Goal: Task Accomplishment & Management: Manage account settings

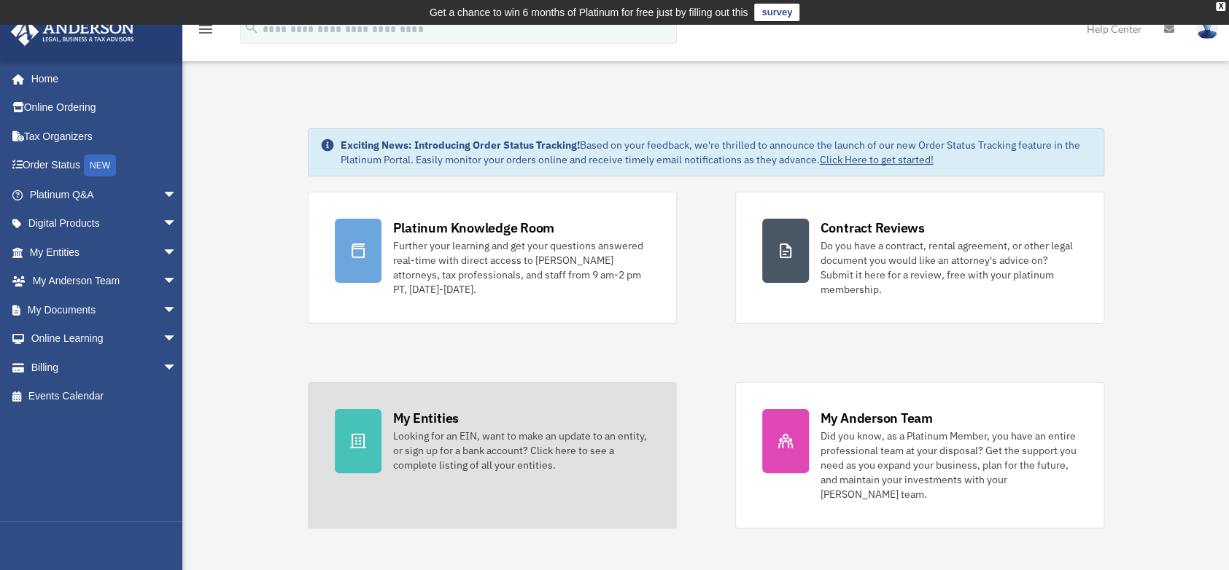
click at [360, 454] on div at bounding box center [358, 441] width 47 height 64
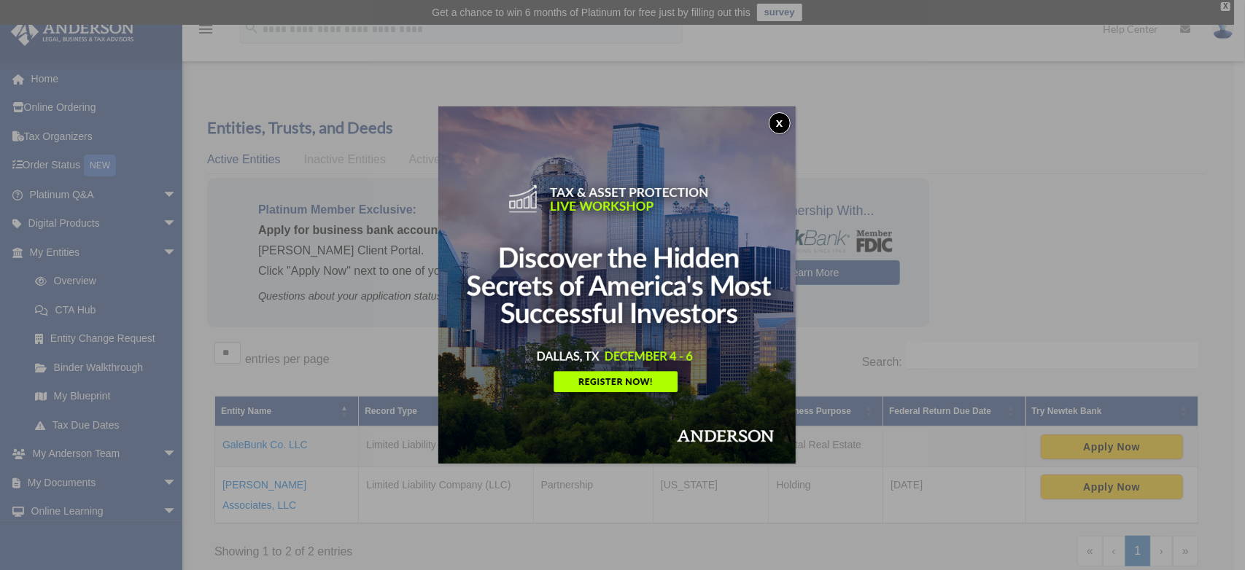
click at [786, 121] on button "x" at bounding box center [780, 123] width 22 height 22
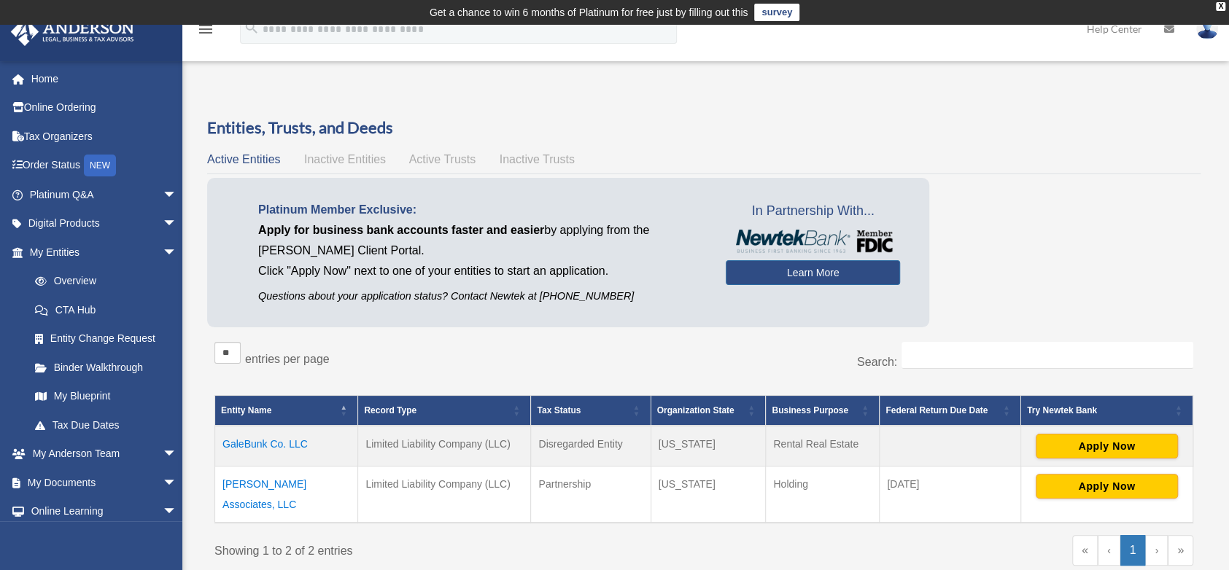
click at [261, 441] on td "GaleBunk Co. LLC" at bounding box center [286, 446] width 143 height 41
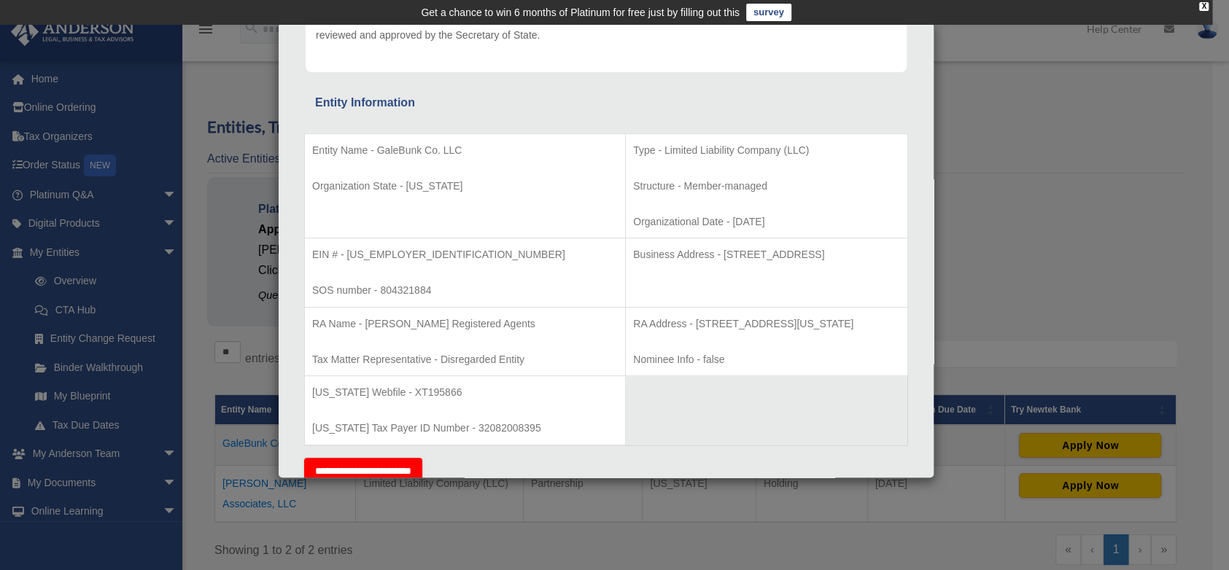
scroll to position [171, 0]
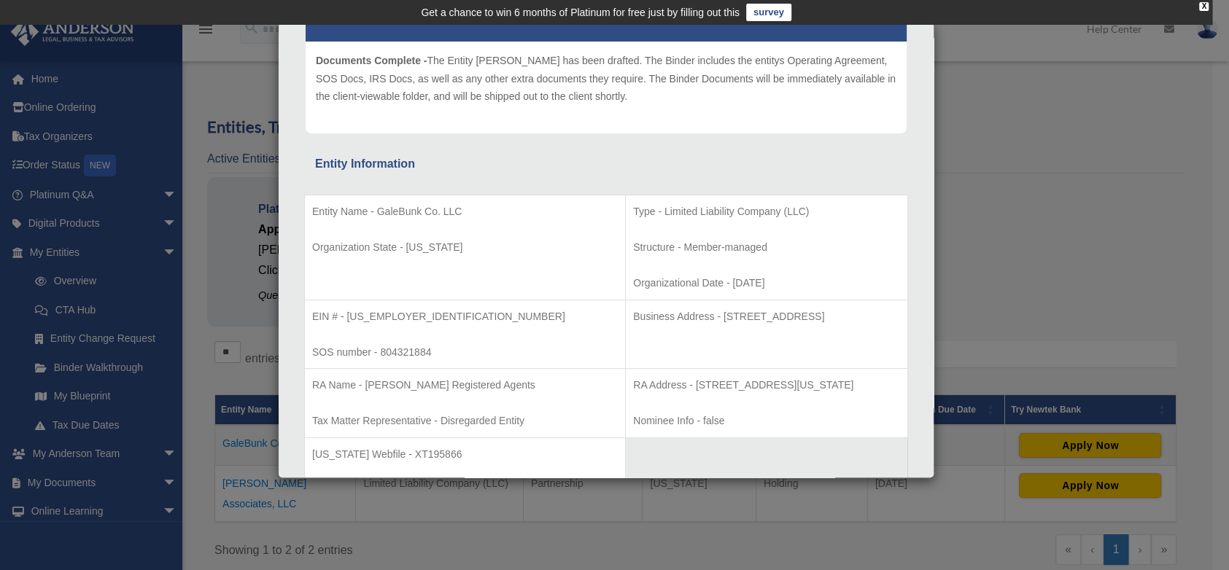
click at [934, 470] on div "Details × Articles Sent" at bounding box center [606, 250] width 657 height 457
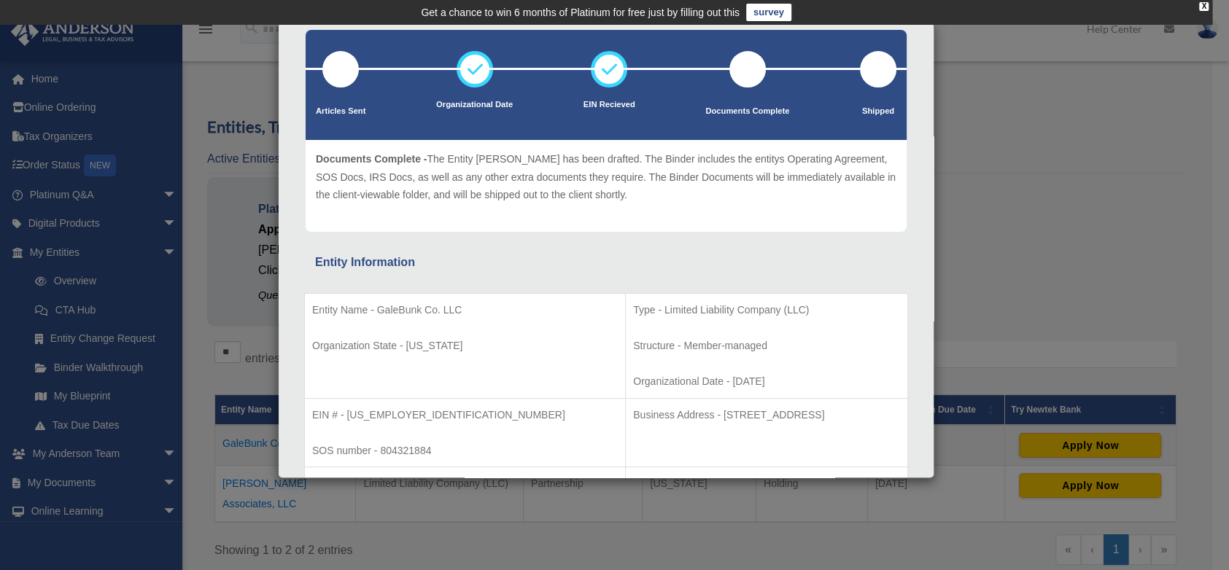
scroll to position [28, 0]
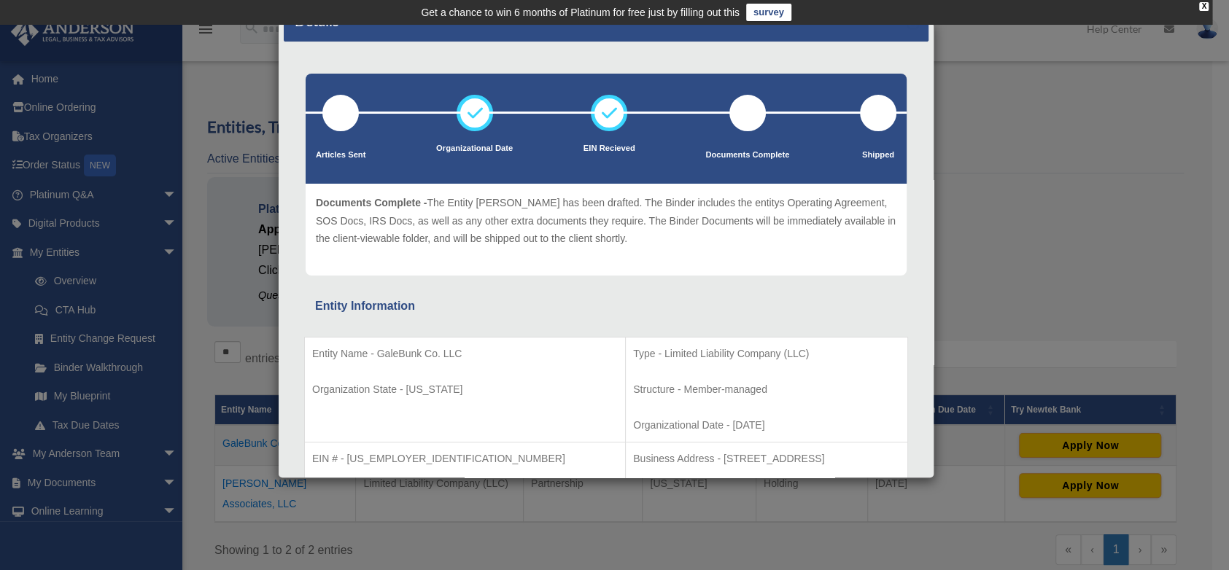
click at [930, 20] on td "Get a chance to win 6 months of Platinum for free just by filling out this surv…" at bounding box center [606, 12] width 1212 height 25
click at [233, 479] on div "Details × Articles Sent Organizational Date" at bounding box center [614, 285] width 1229 height 570
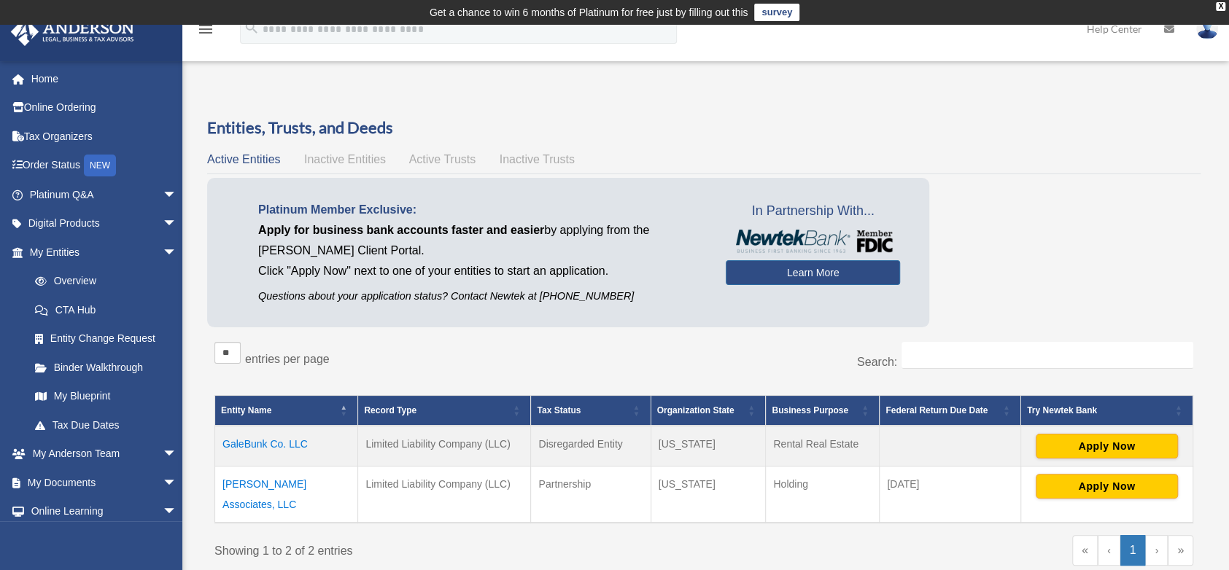
click at [233, 479] on td "[PERSON_NAME] Associates, LLC" at bounding box center [286, 495] width 143 height 57
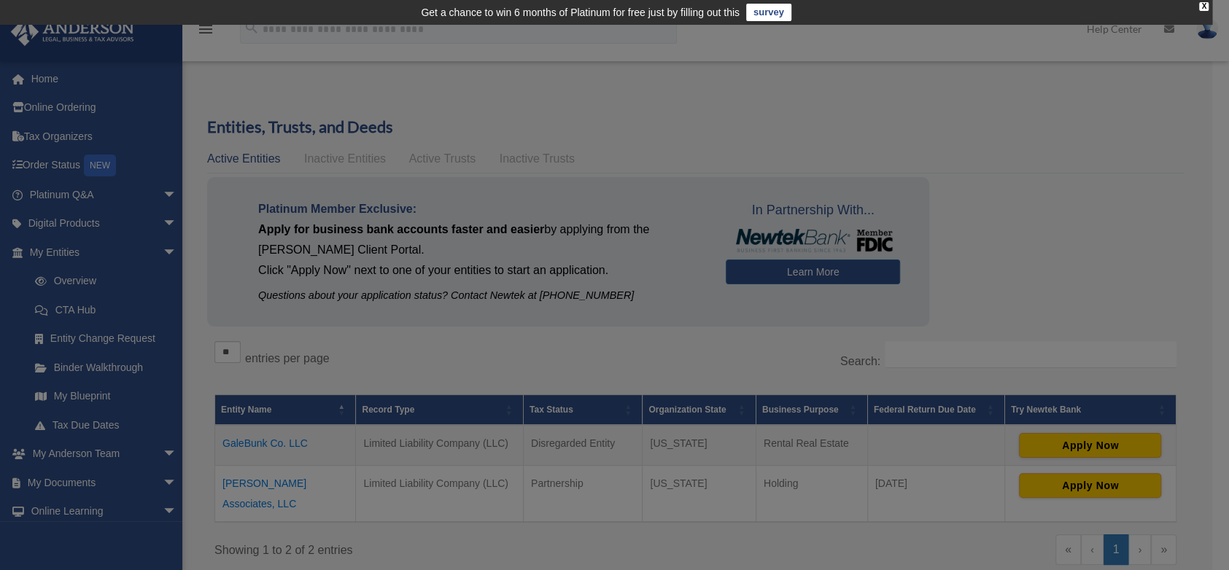
scroll to position [0, 0]
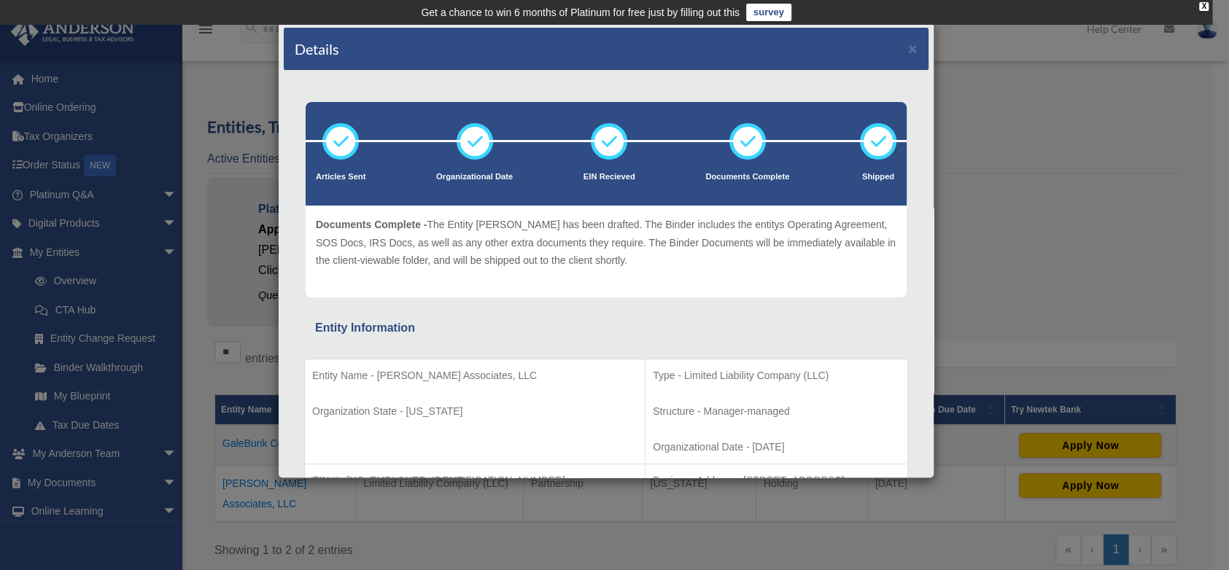
click at [923, 13] on td "Get a chance to win 6 months of Platinum for free just by filling out this surv…" at bounding box center [606, 12] width 1212 height 25
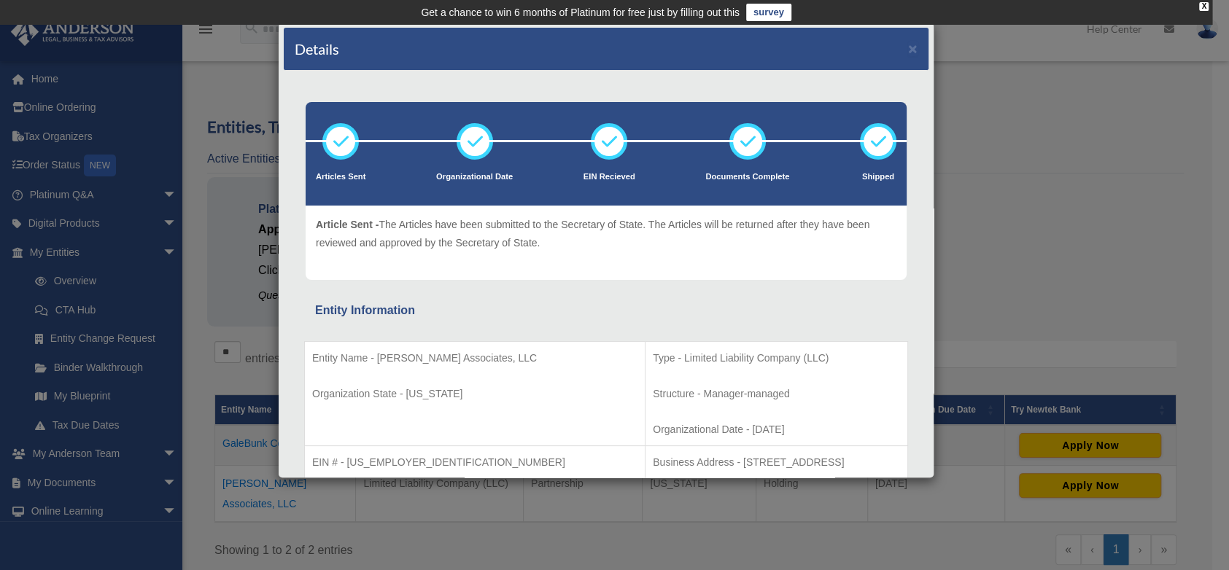
click at [109, 361] on div "Details × Articles Sent Organizational Date" at bounding box center [614, 285] width 1229 height 570
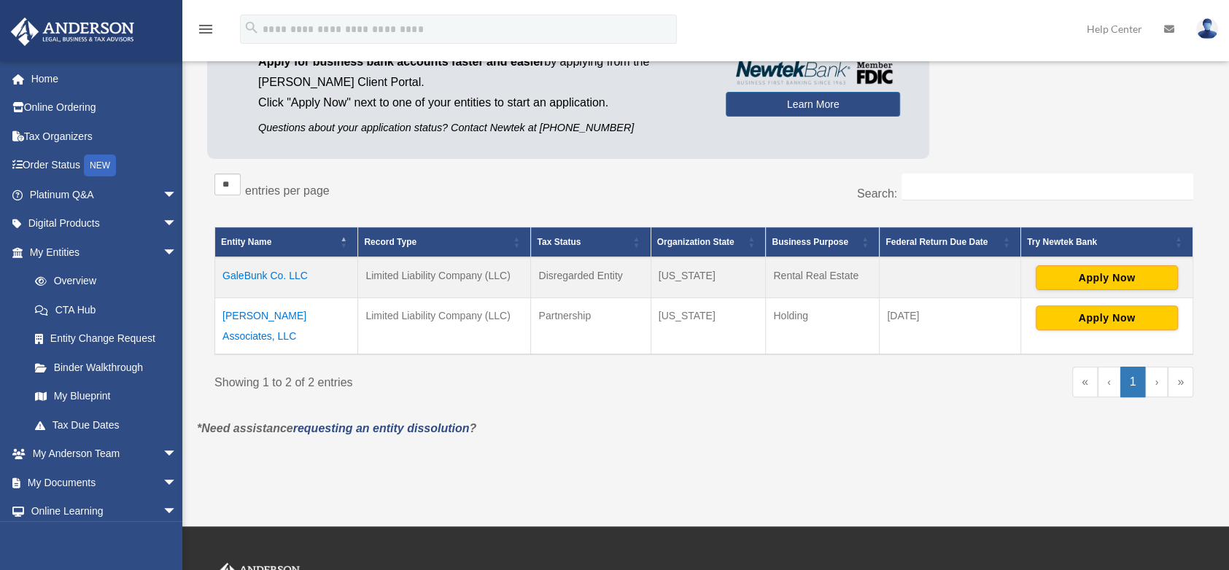
scroll to position [175, 0]
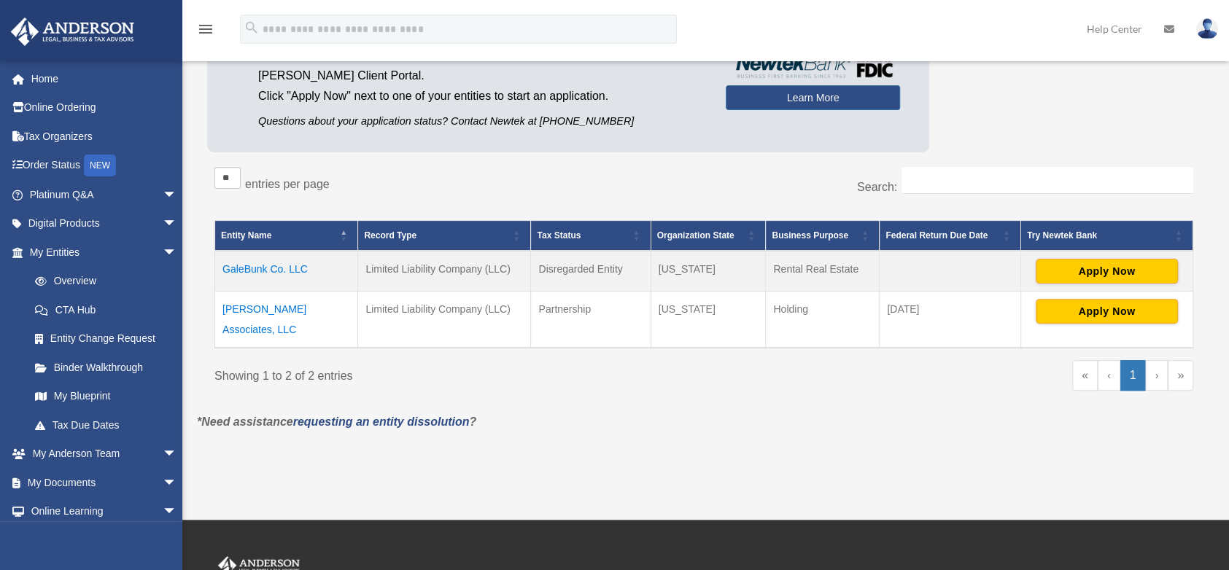
click at [1202, 34] on img at bounding box center [1207, 28] width 22 height 21
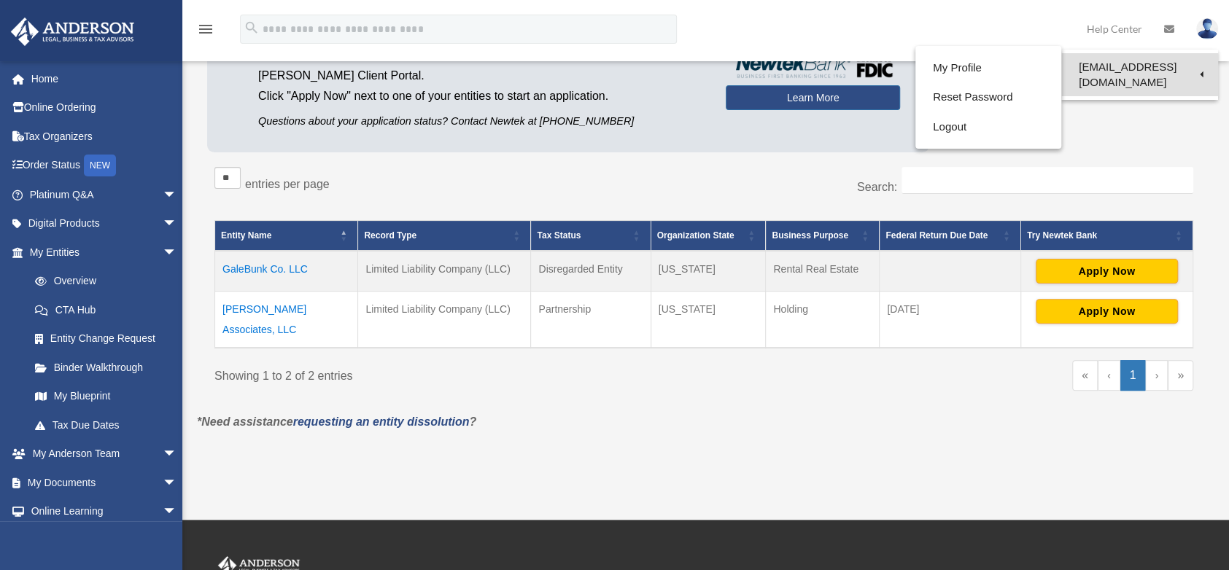
click at [1147, 76] on link "[EMAIL_ADDRESS][DOMAIN_NAME]" at bounding box center [1139, 74] width 157 height 43
